Goal: Information Seeking & Learning: Learn about a topic

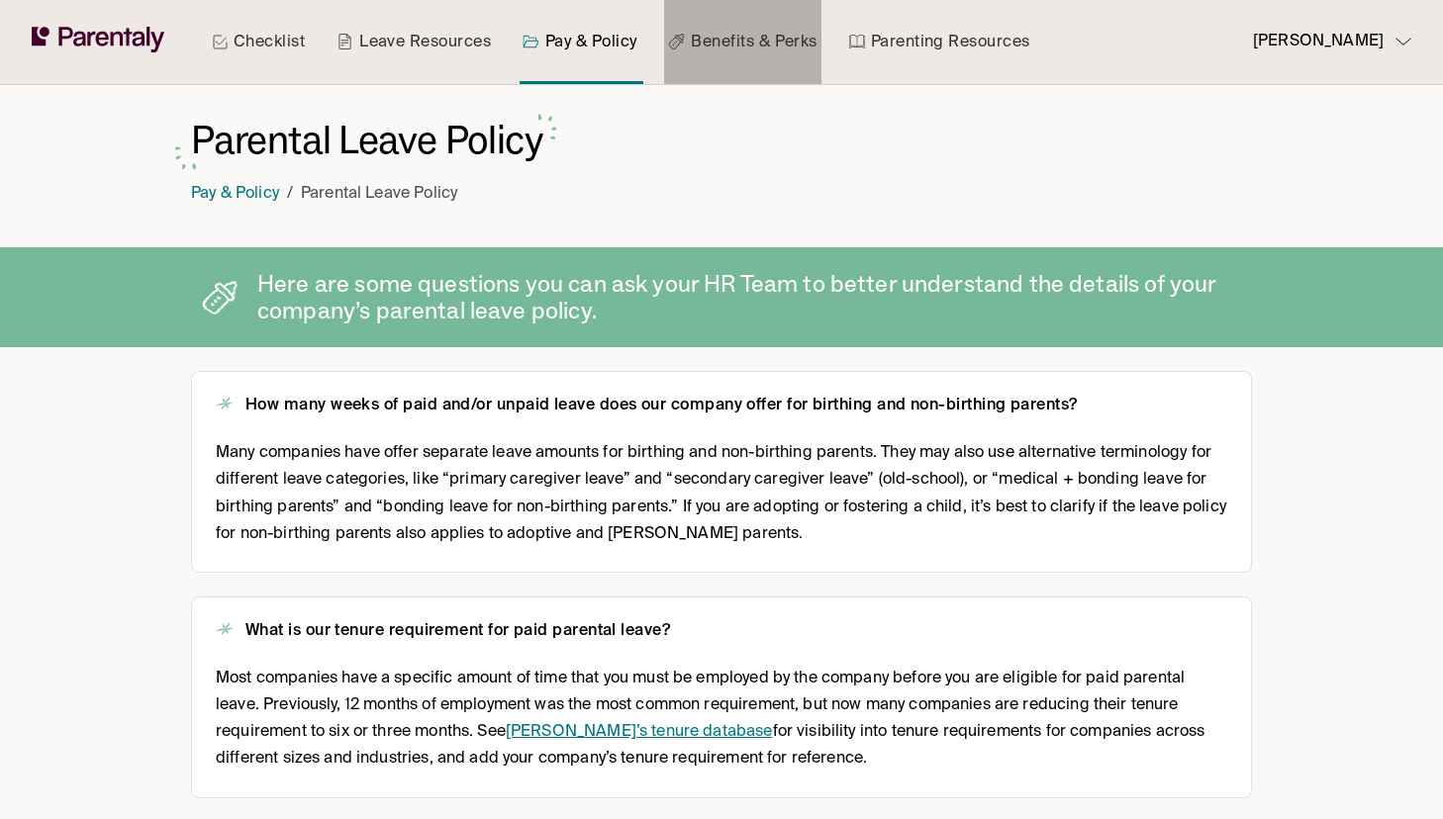
click at [750, 22] on link "Benefits & Perks" at bounding box center [742, 42] width 156 height 84
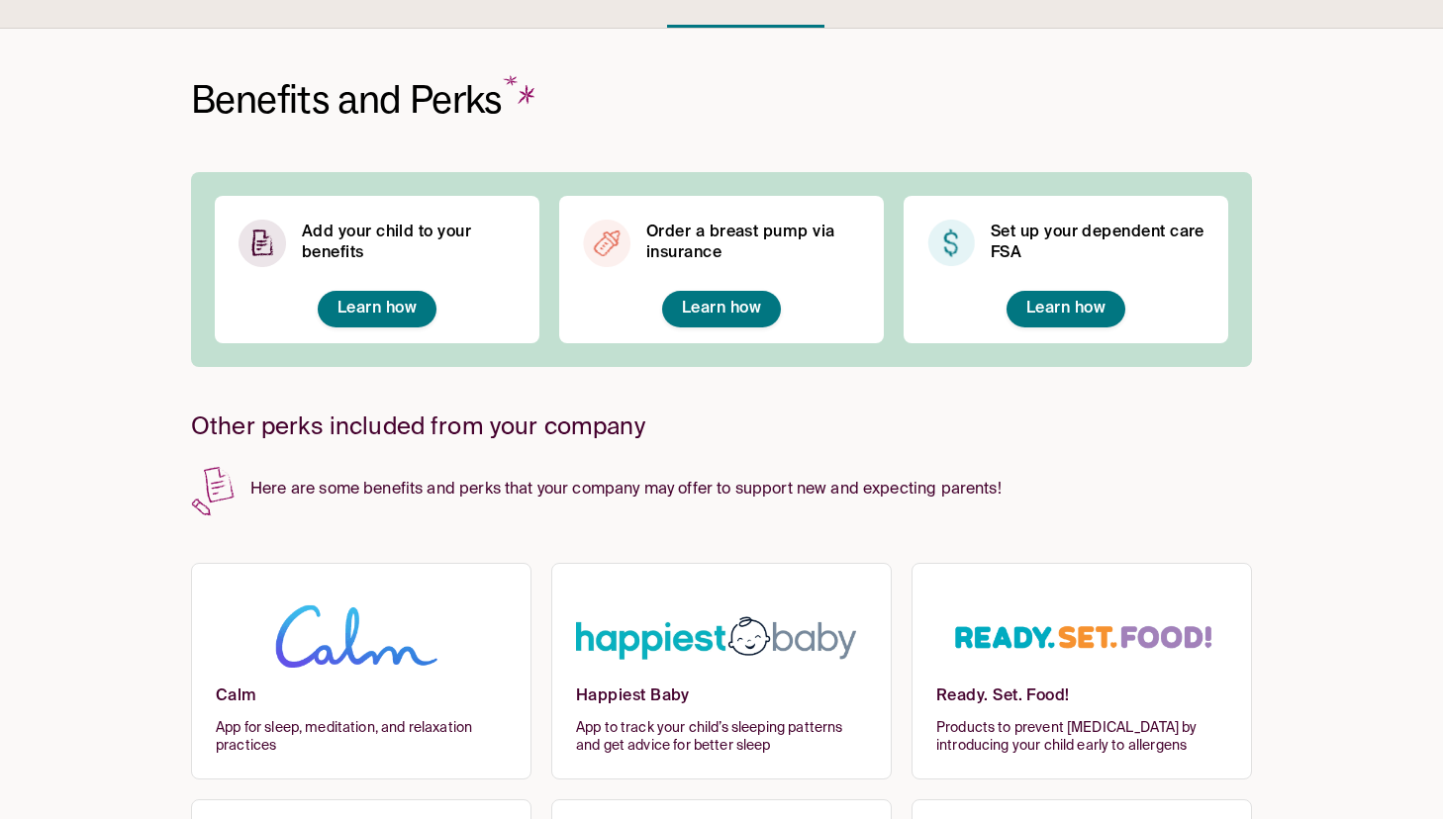
scroll to position [300, 0]
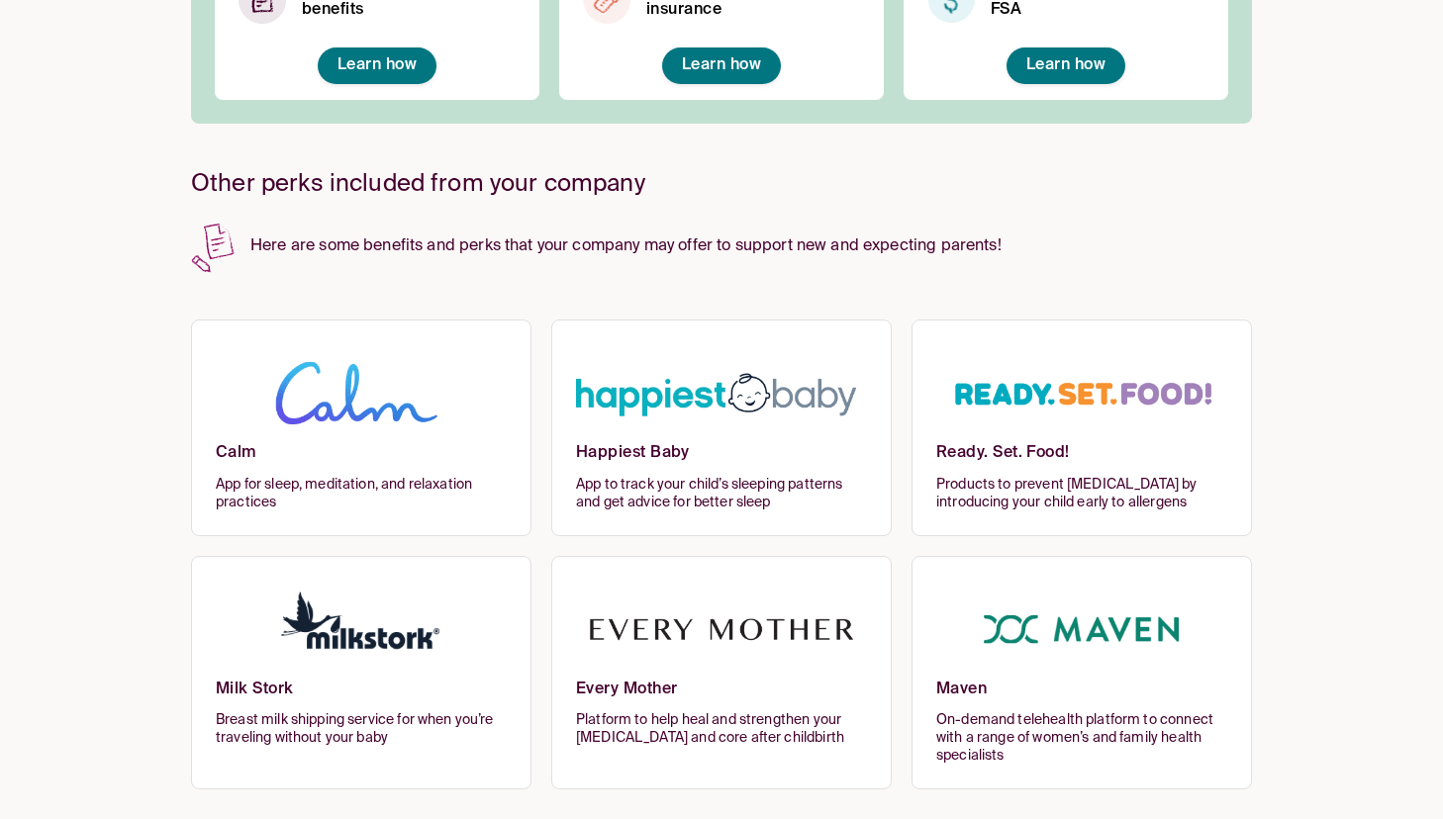
click at [661, 666] on img at bounding box center [721, 629] width 291 height 97
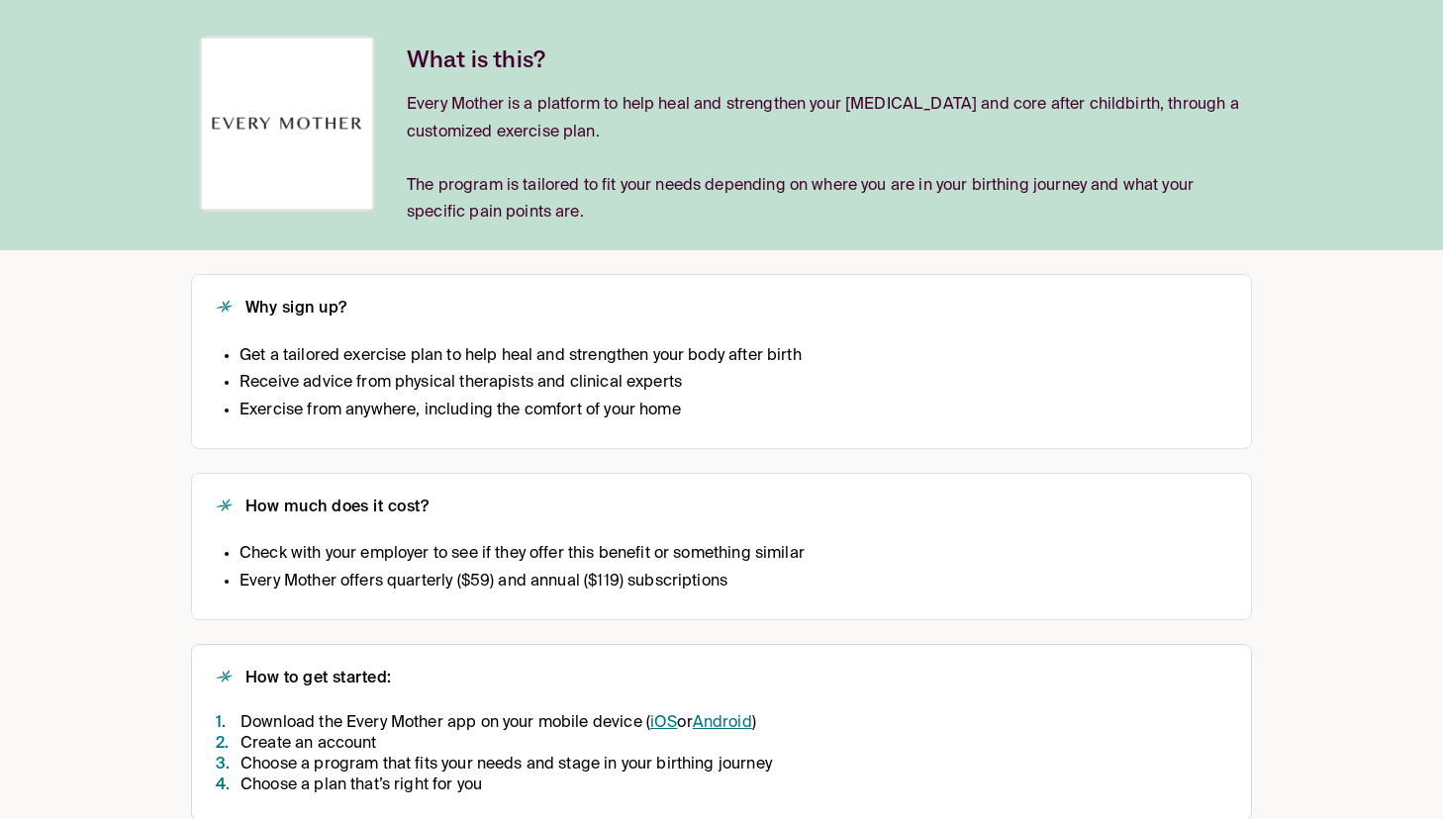
scroll to position [252, 0]
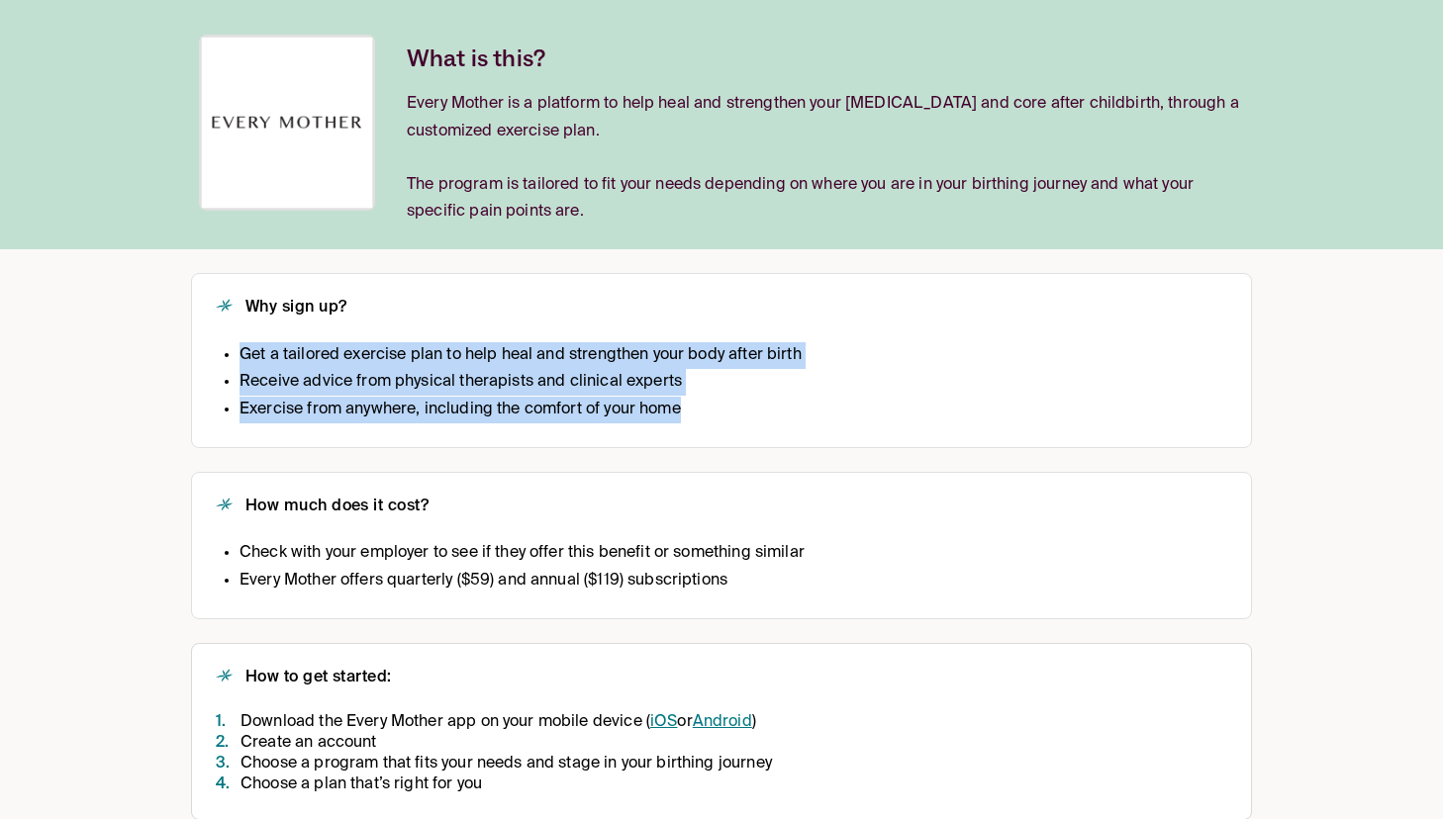
copy ul "Get a tailored exercise plan to help heal and strengthen your body after birth …"
drag, startPoint x: 709, startPoint y: 415, endPoint x: 207, endPoint y: 359, distance: 504.8
click at [207, 359] on div "Why sign up? Get a tailored exercise plan to help heal and strengthen your body…" at bounding box center [721, 360] width 1061 height 174
